Goal: Task Accomplishment & Management: Use online tool/utility

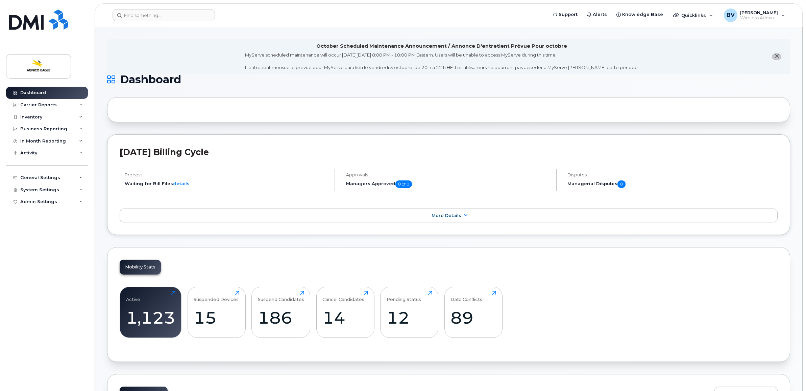
click at [379, 65] on div "MyServe scheduled maintenance will occur [DATE][DATE] 8:00 PM - 10:00 PM Easter…" at bounding box center [442, 61] width 394 height 19
click at [367, 66] on div "MyServe scheduled maintenance will occur [DATE][DATE] 8:00 PM - 10:00 PM Easter…" at bounding box center [442, 61] width 394 height 19
click at [433, 65] on div "MyServe scheduled maintenance will occur on Friday October 3rd, 8:00 PM - 10:00…" at bounding box center [442, 61] width 394 height 19
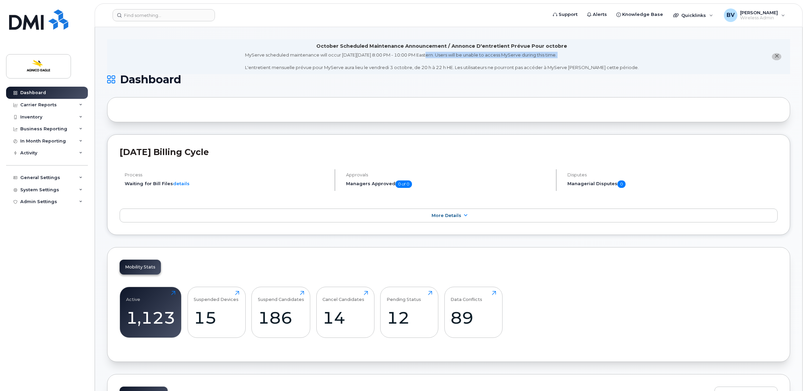
drag, startPoint x: 433, startPoint y: 65, endPoint x: 434, endPoint y: 58, distance: 6.8
click at [434, 58] on div "MyServe scheduled maintenance will occur on Friday October 3rd, 8:00 PM - 10:00…" at bounding box center [442, 61] width 394 height 19
drag, startPoint x: 434, startPoint y: 58, endPoint x: 420, endPoint y: 41, distance: 22.3
click at [420, 41] on li "October Scheduled Maintenance Announcement / Annonce D'entretient Prévue Pour o…" at bounding box center [448, 56] width 683 height 35
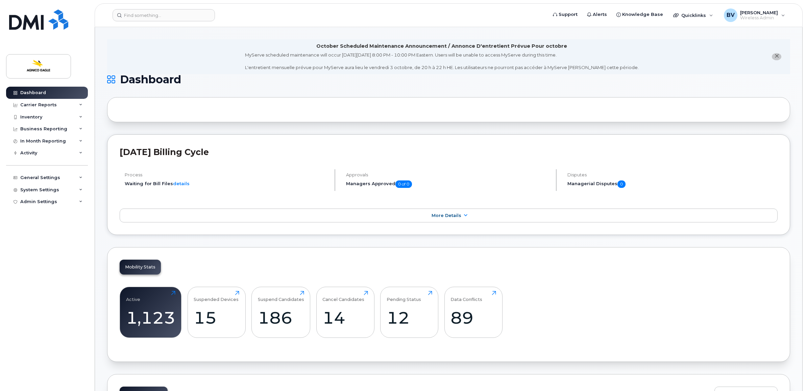
drag, startPoint x: 420, startPoint y: 41, endPoint x: 375, endPoint y: 43, distance: 45.7
click at [375, 43] on div "October Scheduled Maintenance Announcement / Annonce D'entretient Prévue Pour o…" at bounding box center [441, 46] width 251 height 7
drag, startPoint x: 550, startPoint y: 335, endPoint x: 565, endPoint y: 332, distance: 15.8
click at [550, 335] on div "Active 1,123 Click to view more Suspended Devices 15 Click to view more Suspend…" at bounding box center [449, 314] width 658 height 69
click at [622, 308] on div "Active 1,123 Click to view more Suspended Devices 15 Click to view more Suspend…" at bounding box center [449, 314] width 658 height 69
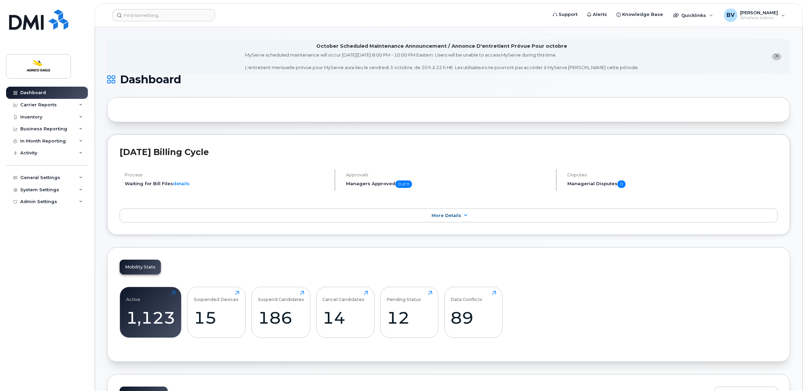
click at [205, 156] on h2 "September 2025 Billing Cycle" at bounding box center [449, 152] width 658 height 10
drag, startPoint x: 205, startPoint y: 156, endPoint x: 186, endPoint y: 150, distance: 19.3
click at [186, 150] on h2 "September 2025 Billing Cycle" at bounding box center [449, 152] width 658 height 10
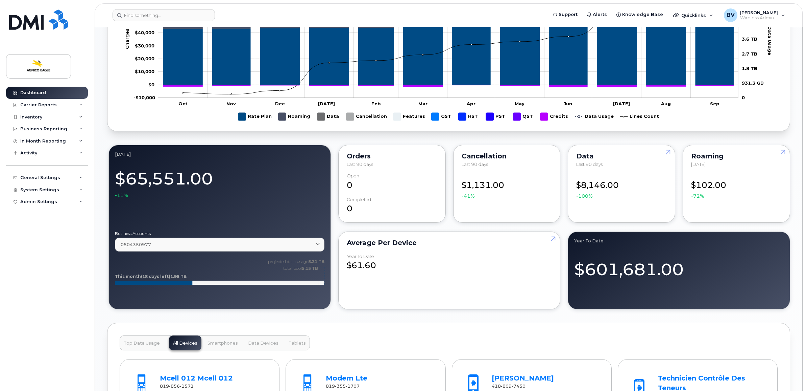
scroll to position [465, 0]
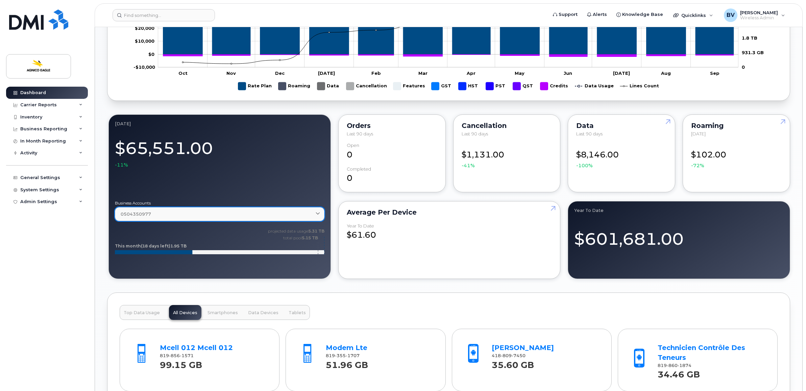
click at [152, 220] on link "0504350977" at bounding box center [220, 214] width 210 height 14
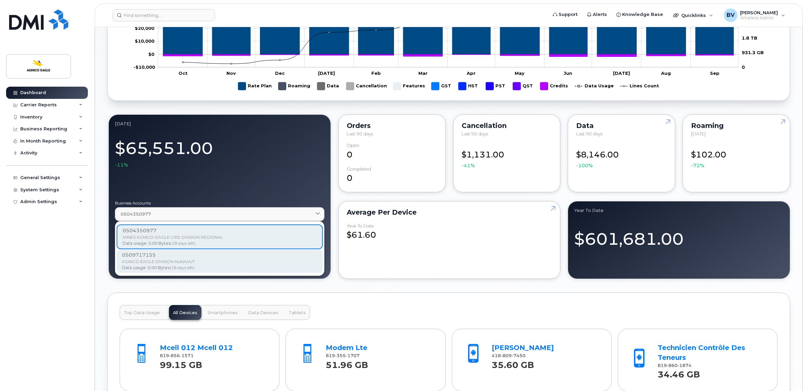
click at [168, 263] on div "AGNICO EAGLE DIVISION NUNAVUT" at bounding box center [219, 261] width 195 height 6
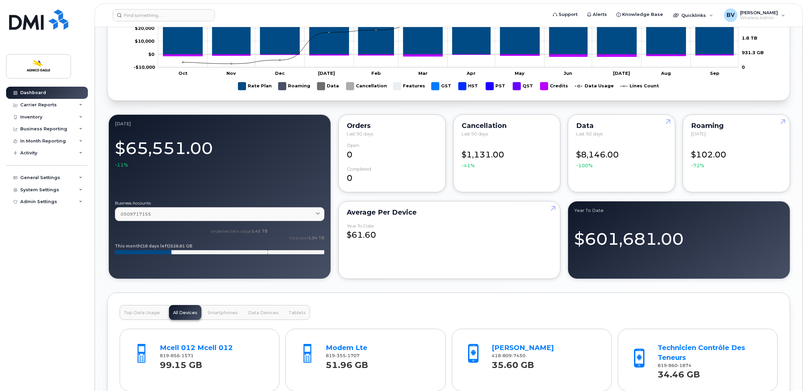
click at [101, 238] on div "October Scheduled Maintenance Announcement / Annonce D'entretient Prévue Pour o…" at bounding box center [449, 164] width 708 height 1205
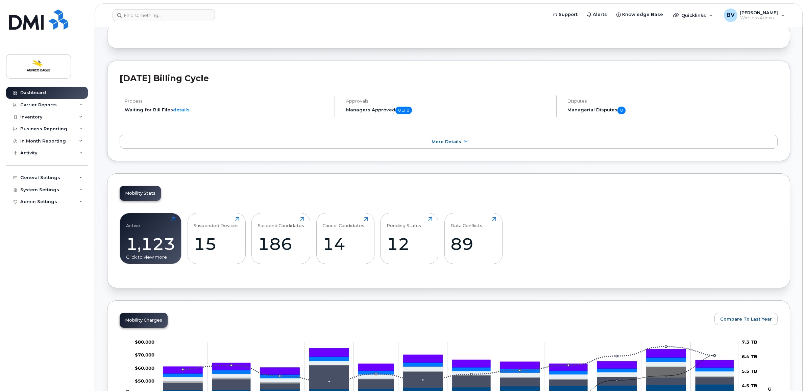
scroll to position [85, 0]
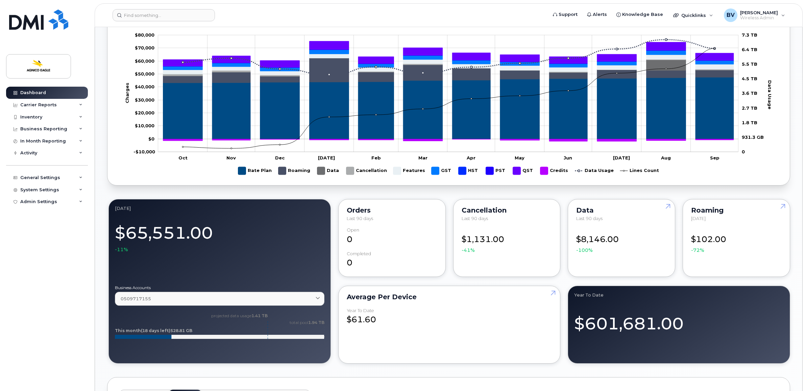
scroll to position [507, 0]
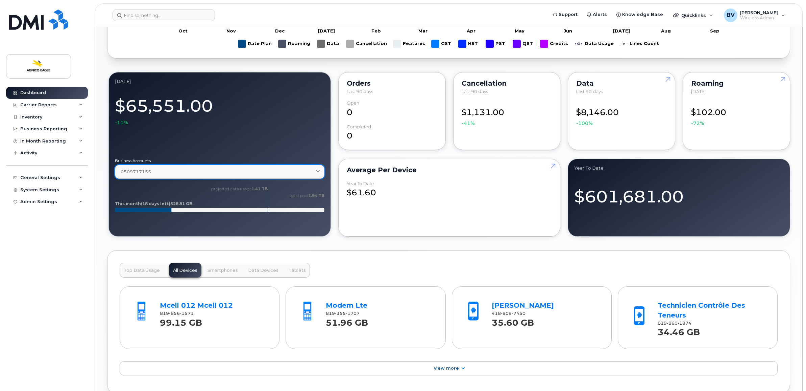
click at [164, 175] on div "0509717155" at bounding box center [220, 171] width 198 height 6
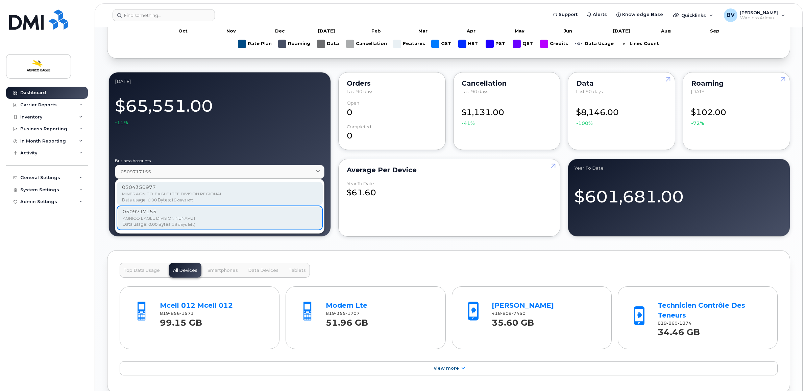
click at [156, 191] on div "0504350977" at bounding box center [219, 187] width 195 height 7
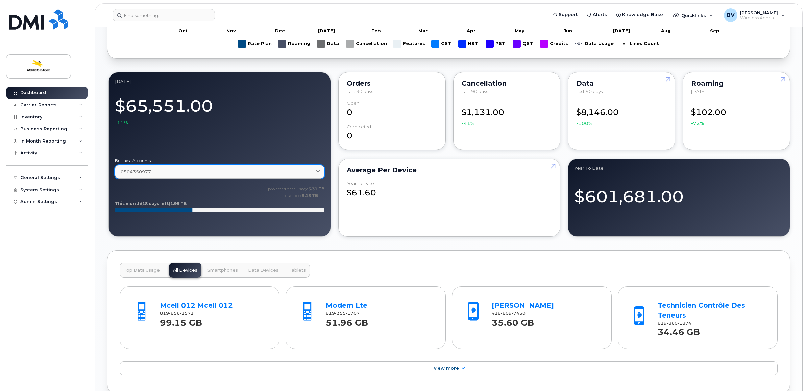
click at [156, 177] on link "0504350977" at bounding box center [220, 172] width 210 height 14
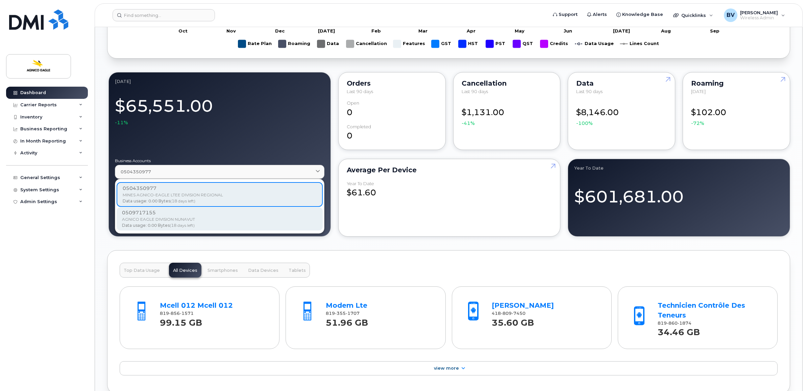
click at [149, 214] on div "0509717155" at bounding box center [219, 212] width 195 height 7
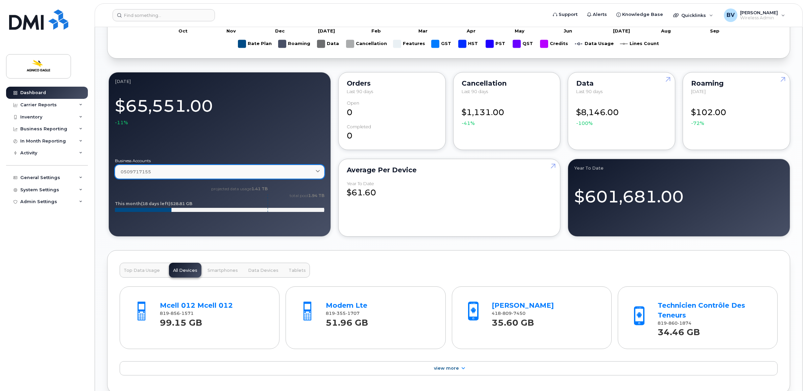
click at [156, 178] on link "0509717155" at bounding box center [220, 172] width 210 height 14
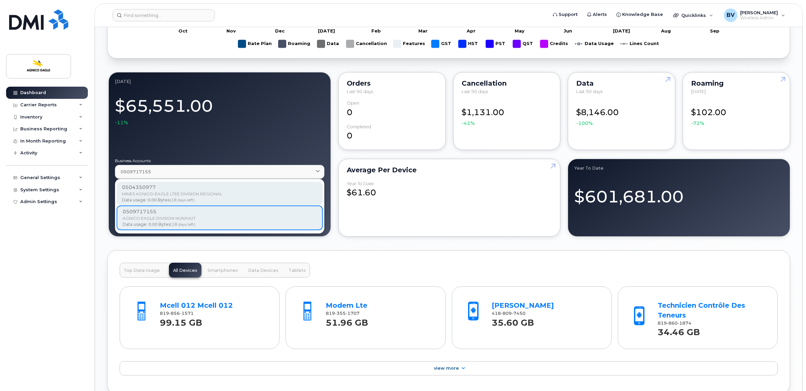
click at [154, 191] on div "0504350977" at bounding box center [219, 187] width 195 height 7
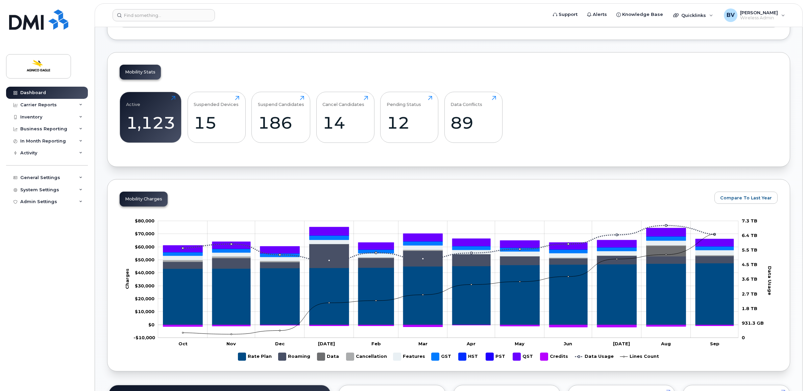
scroll to position [0, 0]
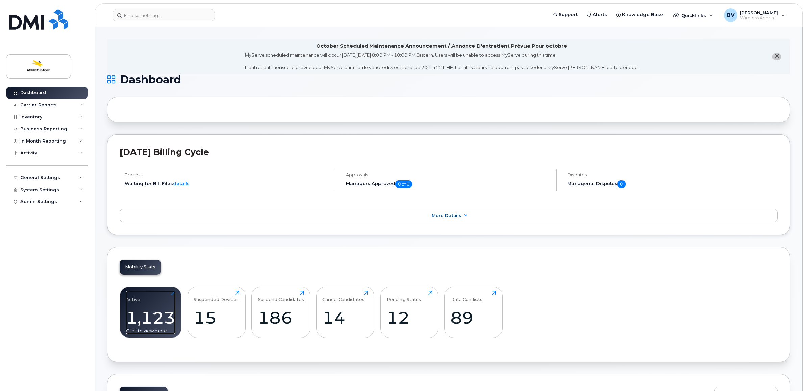
click at [162, 298] on div "Active 1,123 Click to view more" at bounding box center [150, 311] width 49 height 43
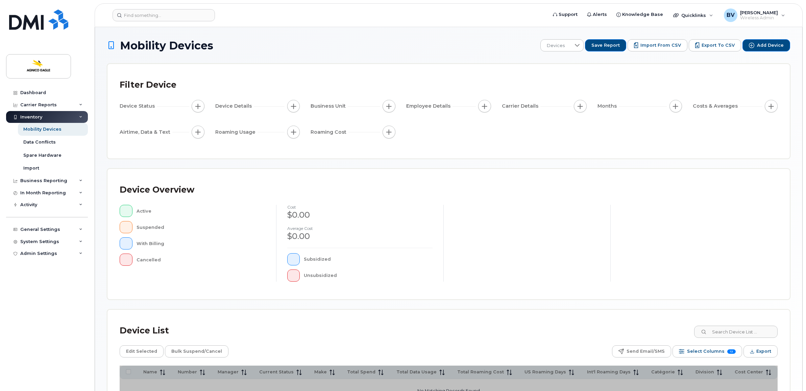
click at [453, 161] on div "Mobility Devices Devices Save Report Import from CSV Export to CSV Add Device F…" at bounding box center [448, 235] width 683 height 392
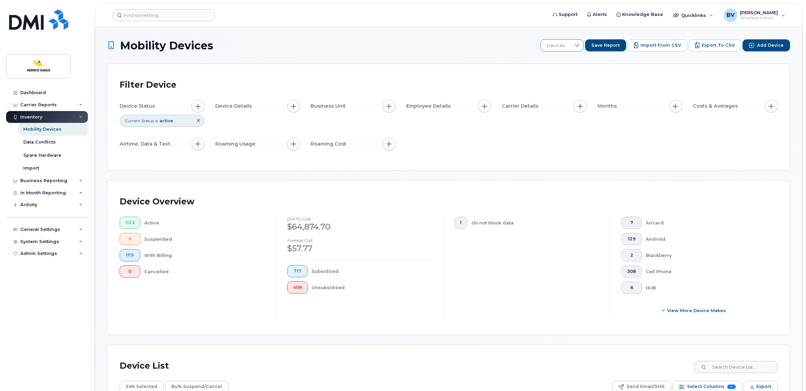
click at [580, 46] on icon at bounding box center [577, 45] width 5 height 5
click at [565, 123] on span "[GEOGRAPHIC_DATA]" at bounding box center [576, 125] width 48 height 6
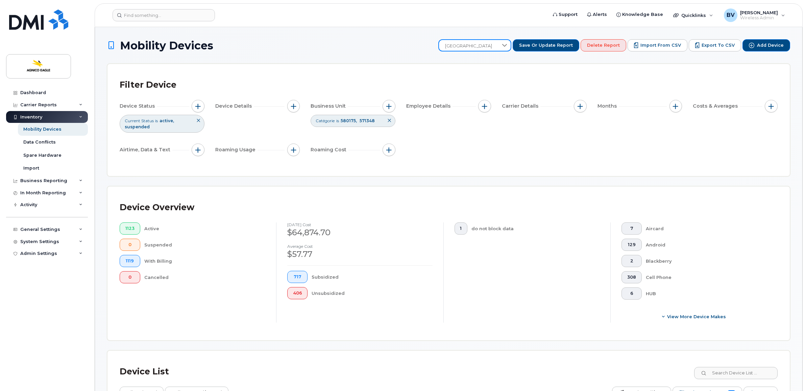
click at [390, 119] on icon at bounding box center [389, 120] width 4 height 4
click at [509, 46] on div at bounding box center [505, 45] width 13 height 11
click at [461, 78] on div "Filter Device" at bounding box center [449, 85] width 658 height 18
click at [579, 105] on span "button" at bounding box center [580, 105] width 5 height 5
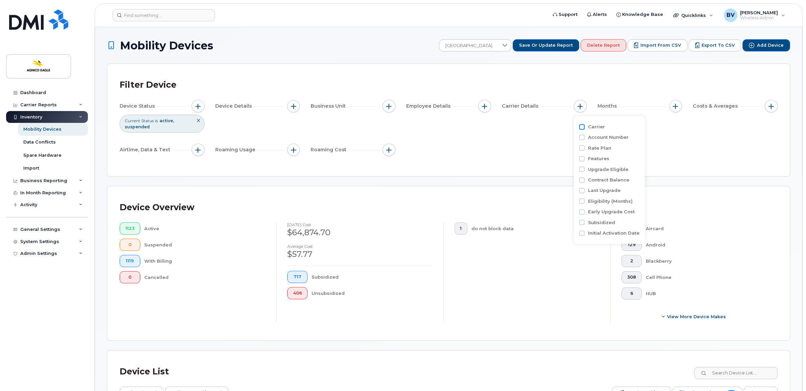
click at [582, 127] on input "Carrier" at bounding box center [582, 126] width 5 height 5
click at [616, 160] on div "empty" at bounding box center [620, 153] width 61 height 11
click at [581, 128] on input "Carrier" at bounding box center [582, 126] width 5 height 5
checkbox input "false"
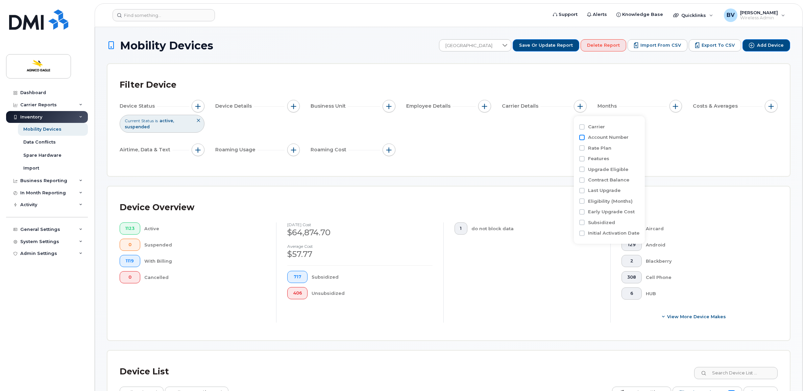
click at [584, 137] on input "Account Number" at bounding box center [582, 137] width 5 height 5
checkbox input "true"
click at [625, 160] on div "empty" at bounding box center [620, 164] width 61 height 11
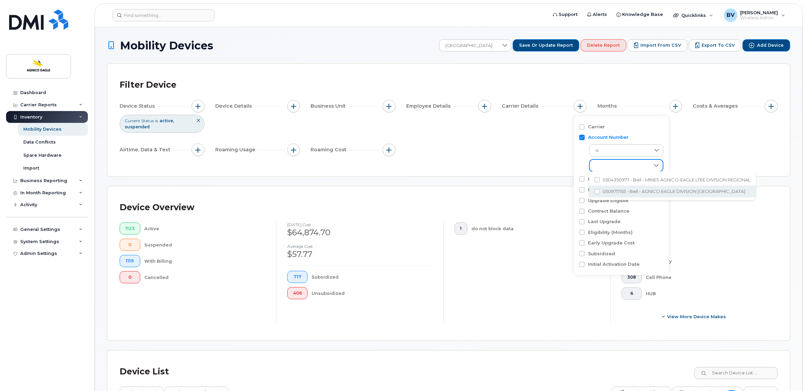
click at [713, 190] on span "0509717155 - Bell - AGNICO EAGLE DIVISION [GEOGRAPHIC_DATA]" at bounding box center [674, 191] width 143 height 6
checkbox input "true"
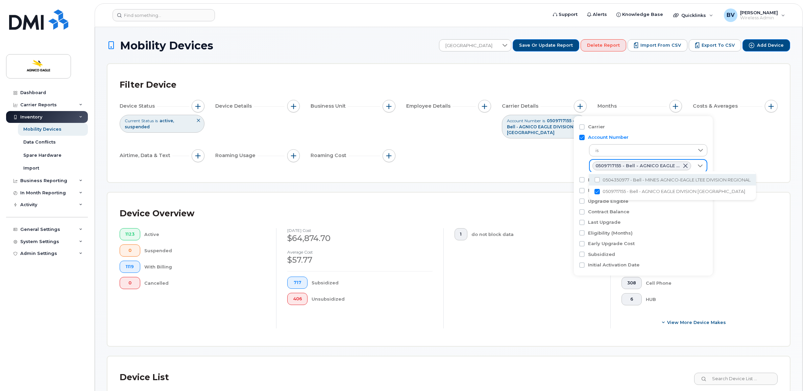
click at [523, 166] on div "Filter Device Device Status Current Status is active suspended Device Details B…" at bounding box center [449, 123] width 658 height 94
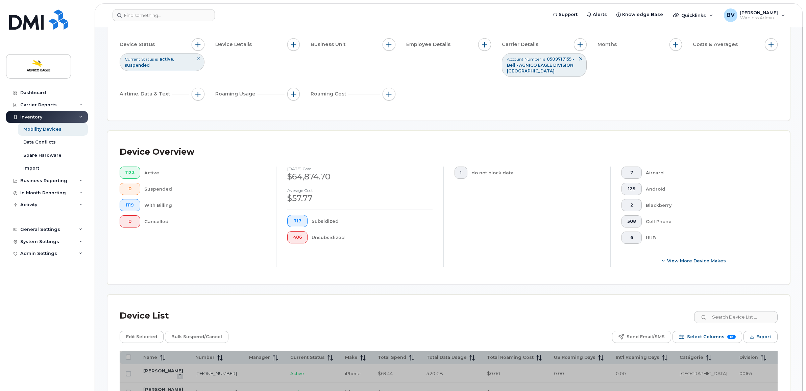
scroll to position [0, 0]
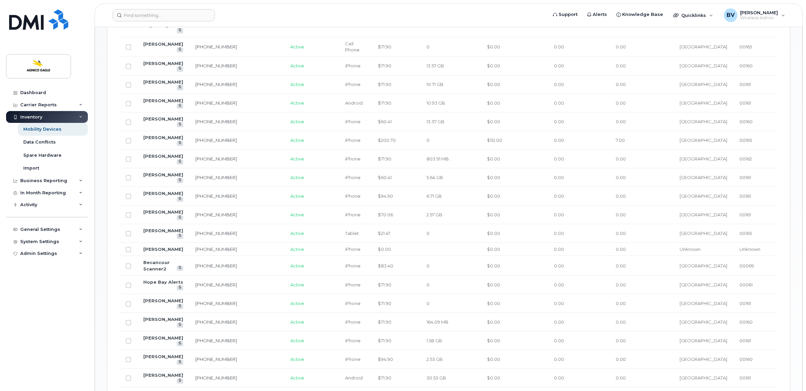
scroll to position [1052, 0]
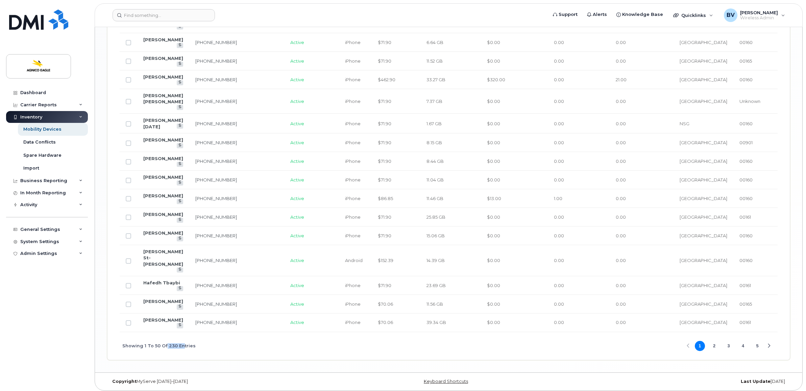
drag, startPoint x: 165, startPoint y: 342, endPoint x: 179, endPoint y: 343, distance: 14.6
click at [179, 343] on span "Showing 1 To 50 Of 230 Entries" at bounding box center [158, 345] width 73 height 10
drag, startPoint x: 179, startPoint y: 343, endPoint x: 194, endPoint y: 344, distance: 14.6
click at [194, 344] on div "Showing 1 To 50 Of 230 Entries 1 2 3 4 5" at bounding box center [449, 346] width 658 height 28
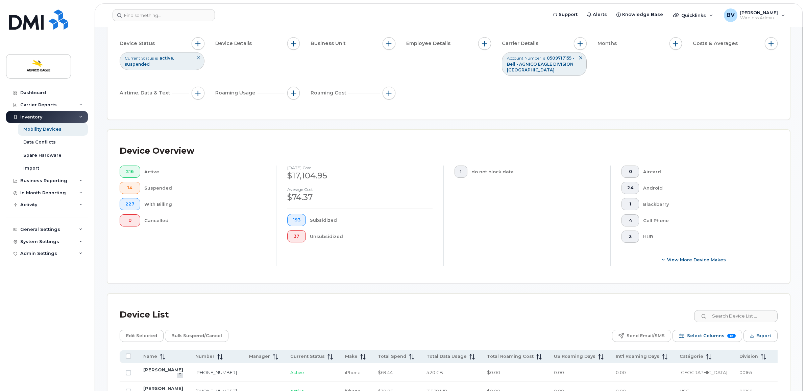
scroll to position [0, 0]
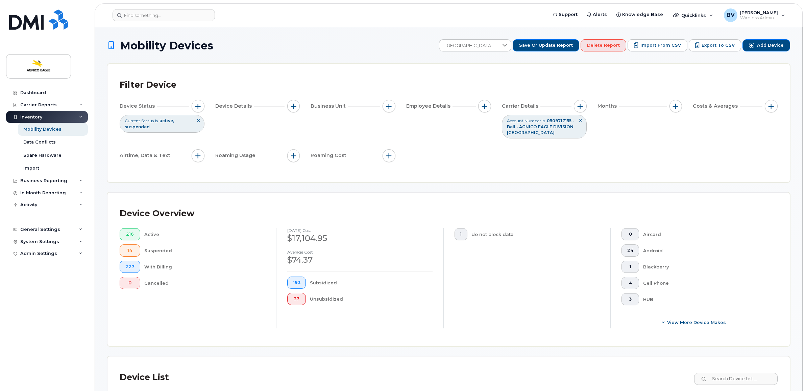
click at [349, 217] on div "Device Overview" at bounding box center [449, 214] width 658 height 18
drag, startPoint x: 287, startPoint y: 238, endPoint x: 347, endPoint y: 237, distance: 59.8
click at [347, 237] on div "$17,104.95" at bounding box center [359, 237] width 145 height 11
drag, startPoint x: 347, startPoint y: 237, endPoint x: 325, endPoint y: 239, distance: 22.4
click at [325, 239] on div "$17,104.95" at bounding box center [359, 237] width 145 height 11
